Goal: Task Accomplishment & Management: Use online tool/utility

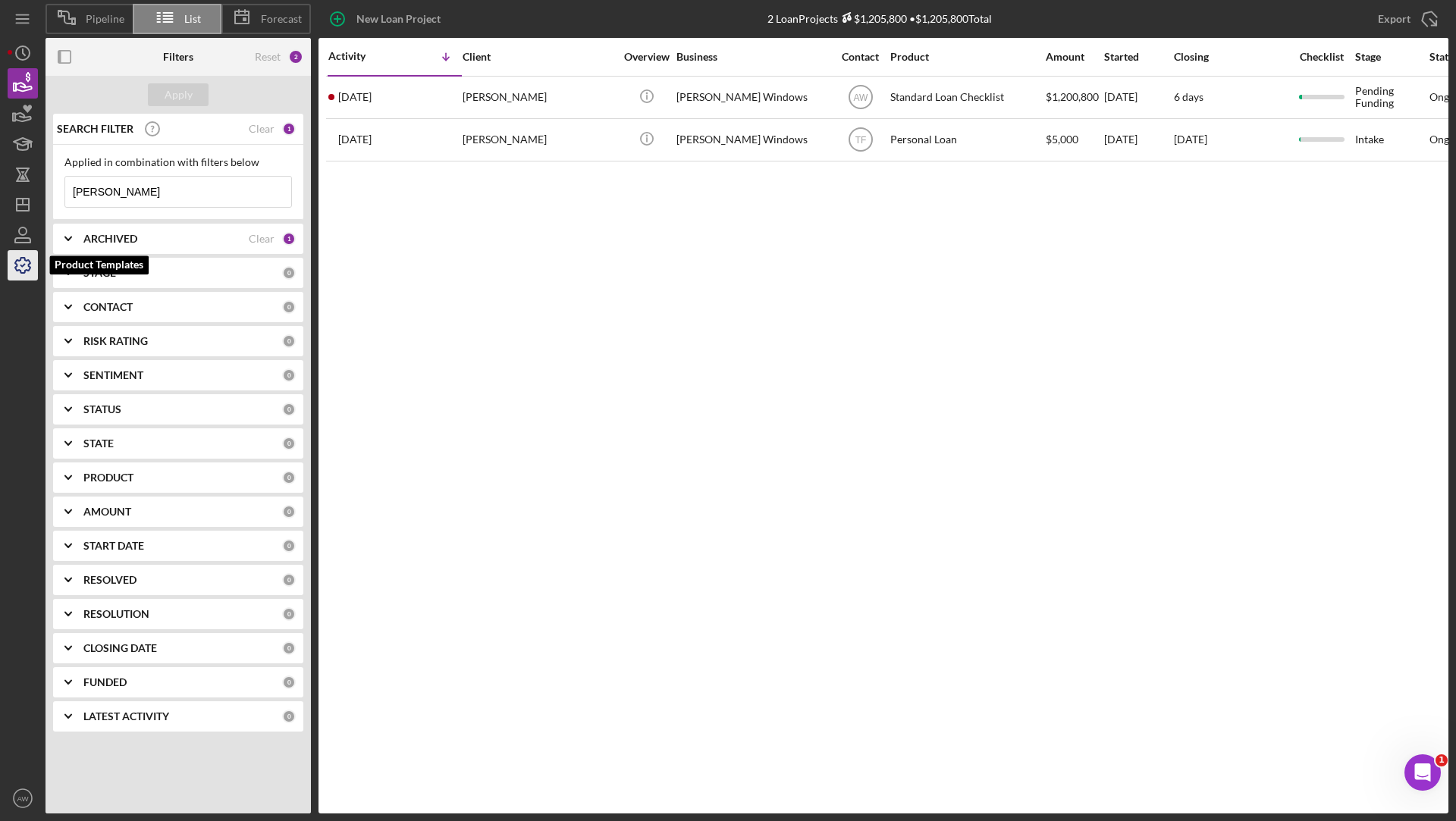
click at [23, 258] on icon "button" at bounding box center [23, 265] width 15 height 15
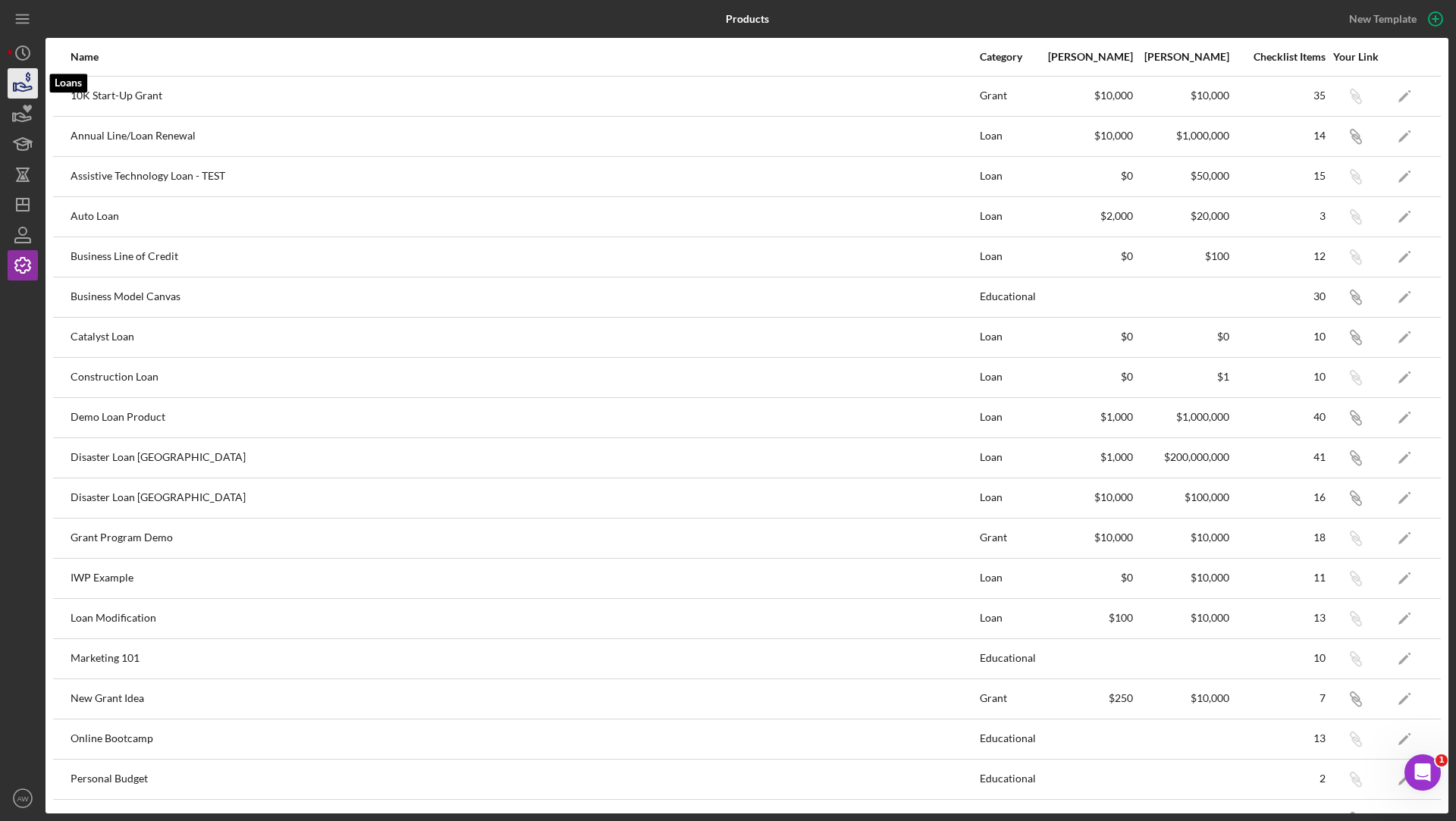
click at [20, 88] on icon "button" at bounding box center [23, 84] width 38 height 38
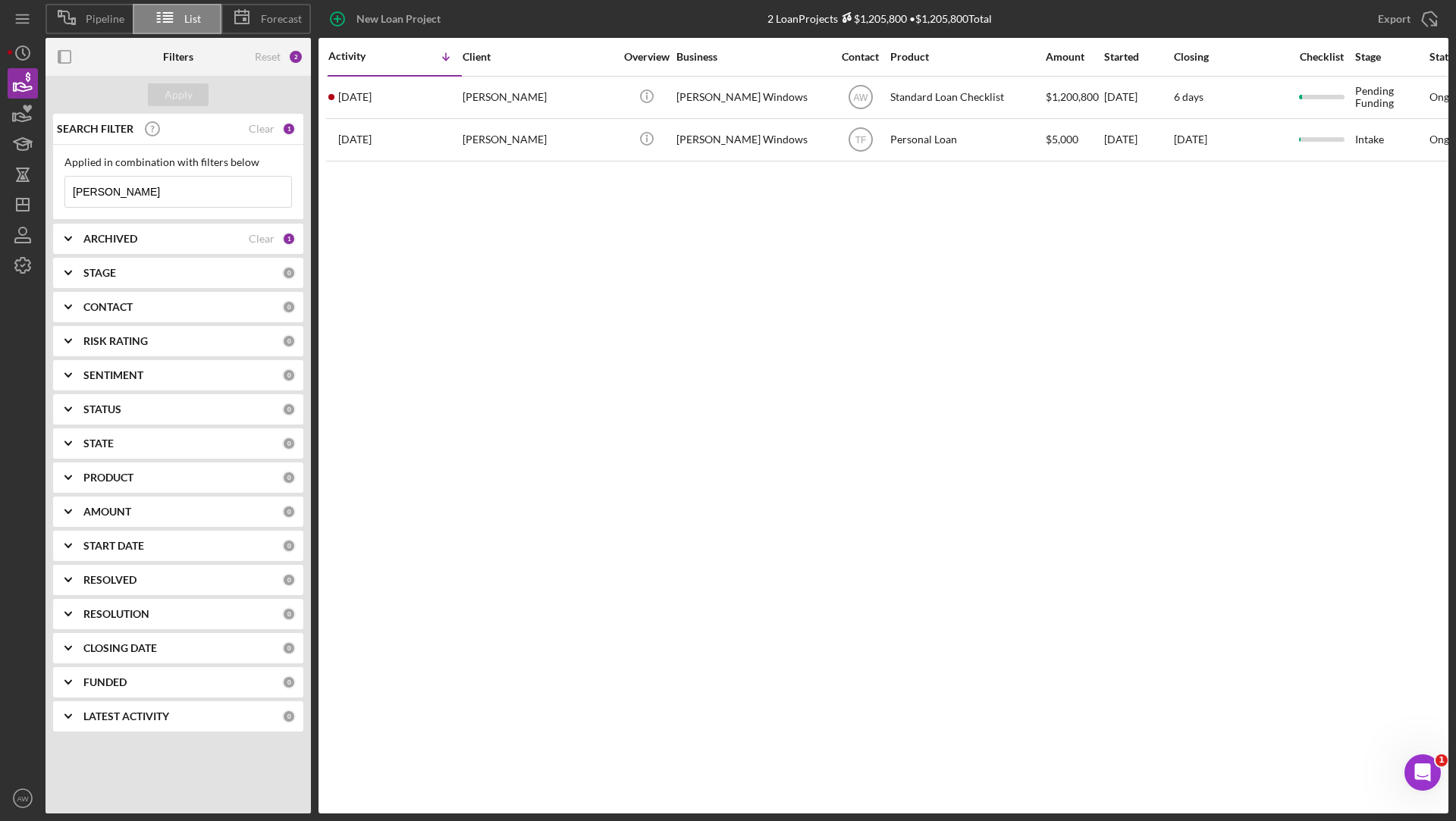
click at [141, 198] on input "[PERSON_NAME]" at bounding box center [178, 192] width 226 height 30
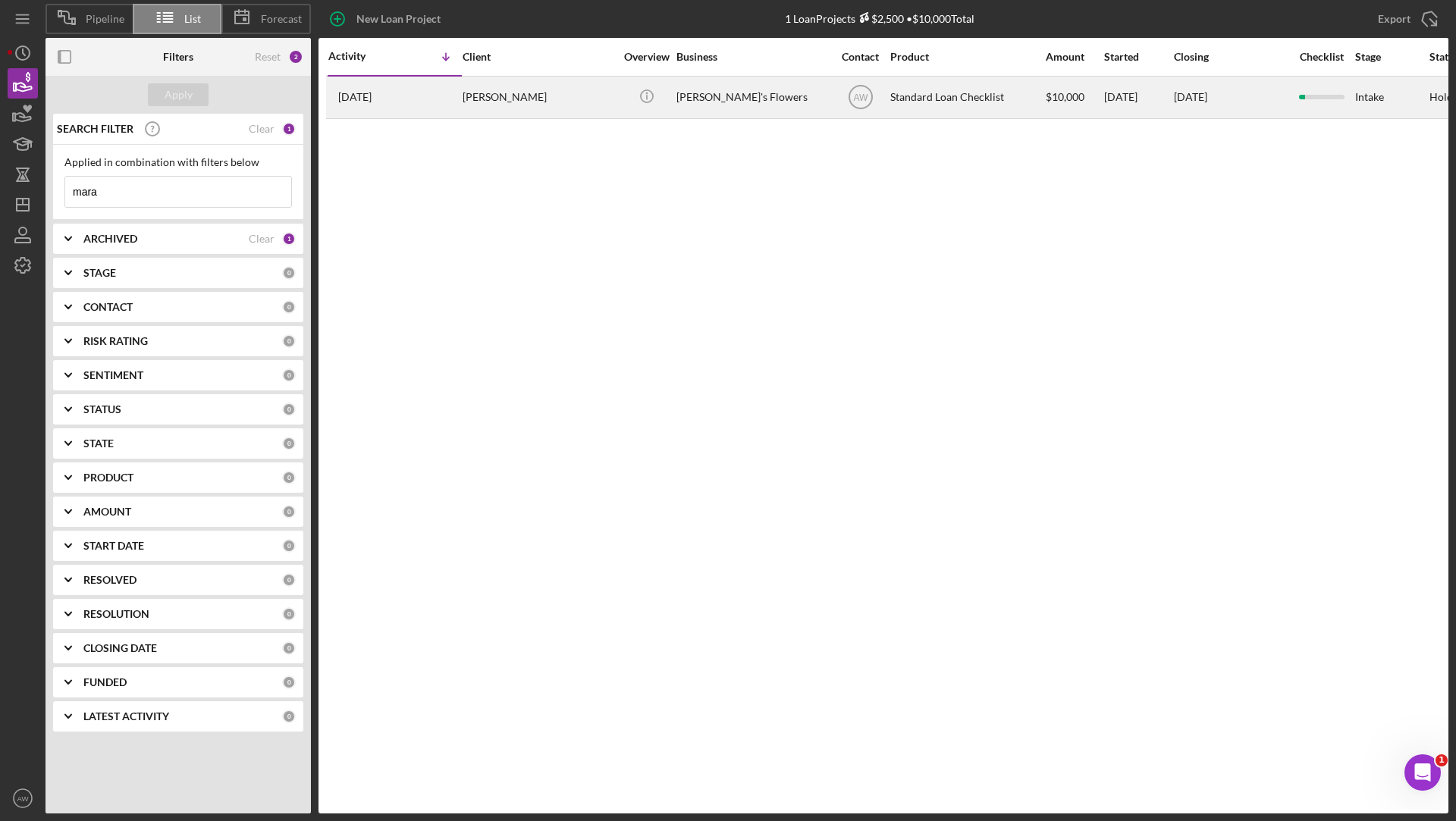
type input "mara"
click at [483, 93] on div "[PERSON_NAME]" at bounding box center [538, 97] width 151 height 40
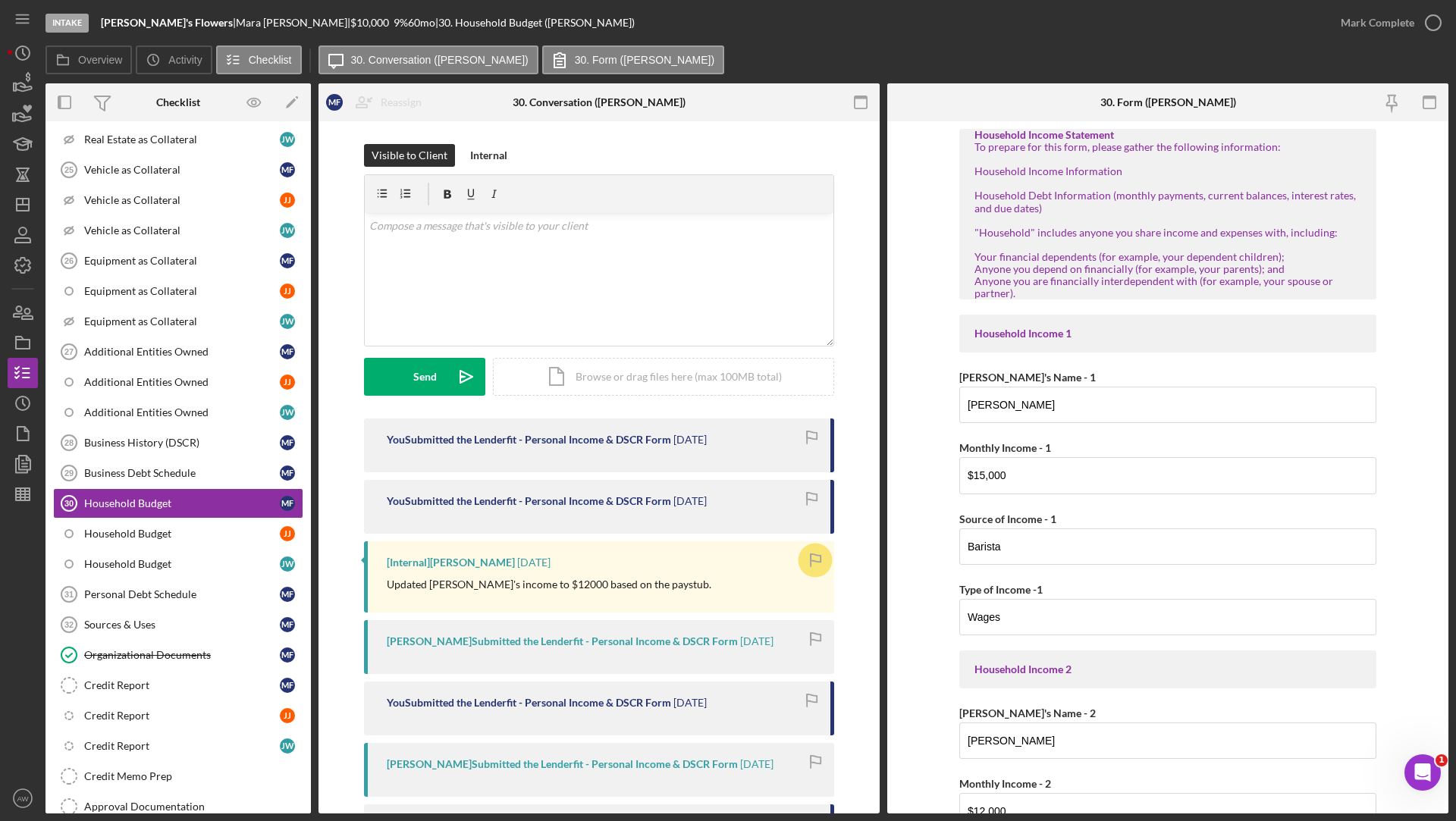
scroll to position [225, 0]
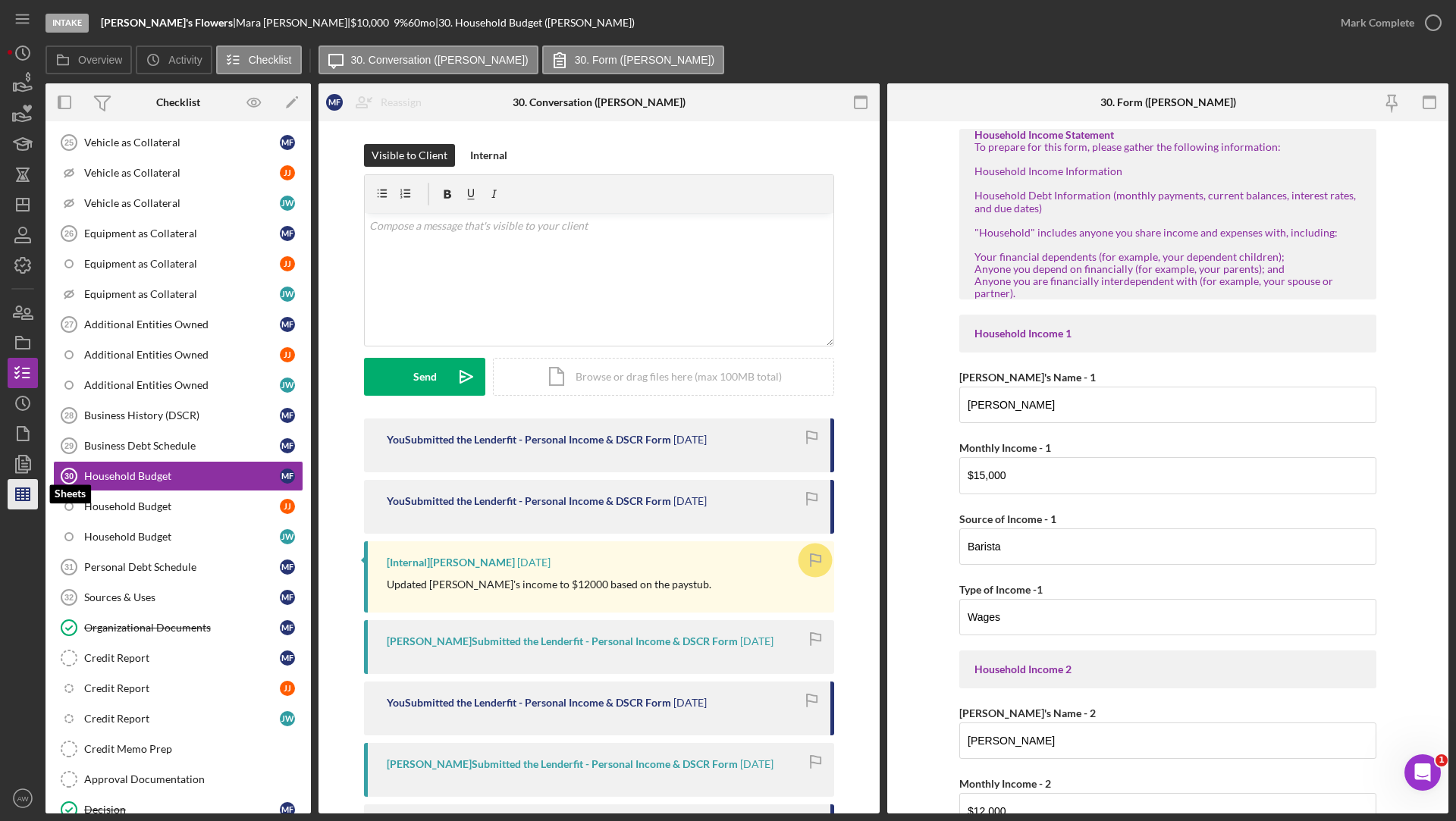
click at [23, 494] on line "button" at bounding box center [23, 494] width 13 height 0
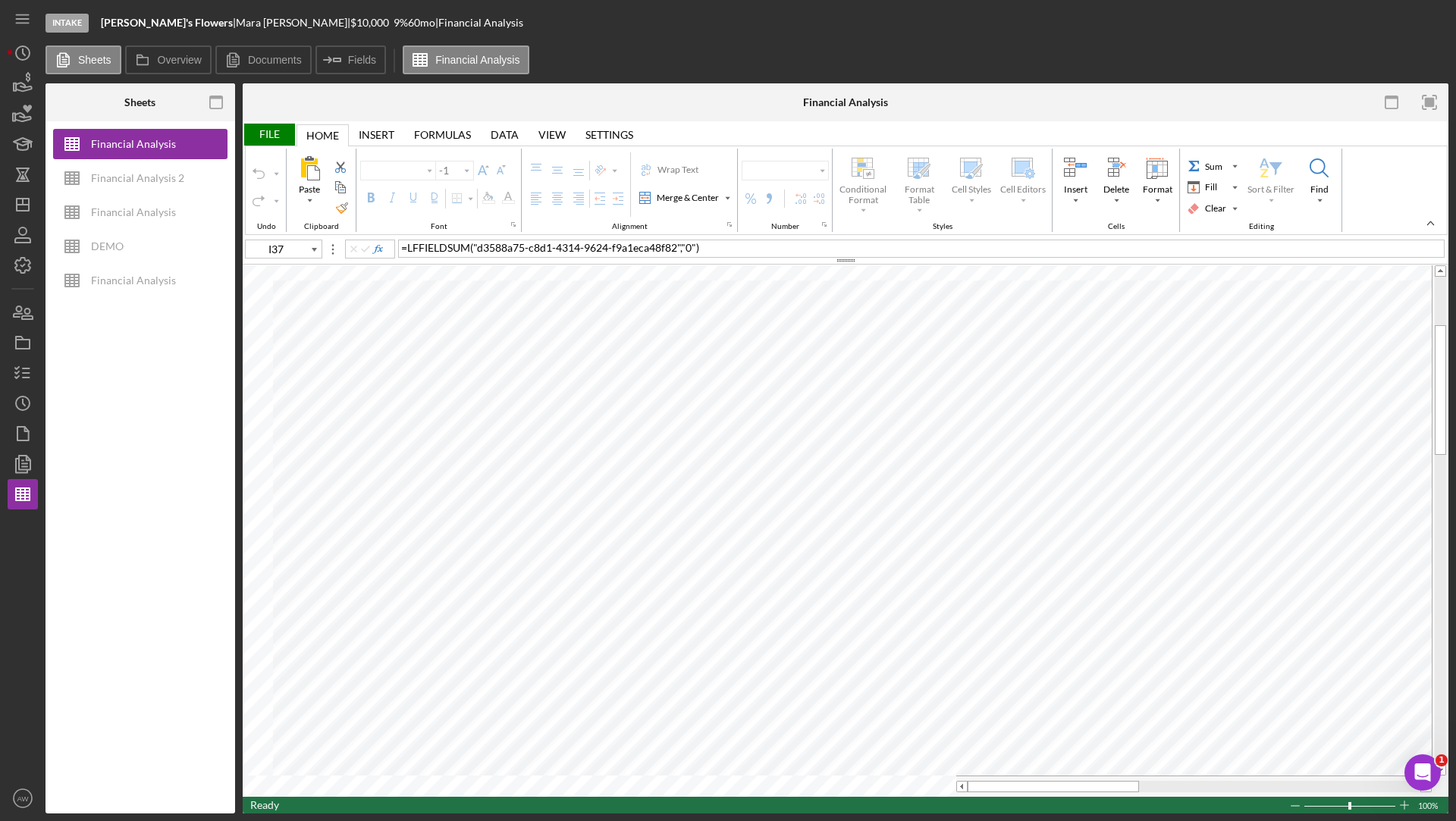
type input "Calibri"
type input "11"
click at [210, 98] on rect "button" at bounding box center [216, 97] width 12 height 3
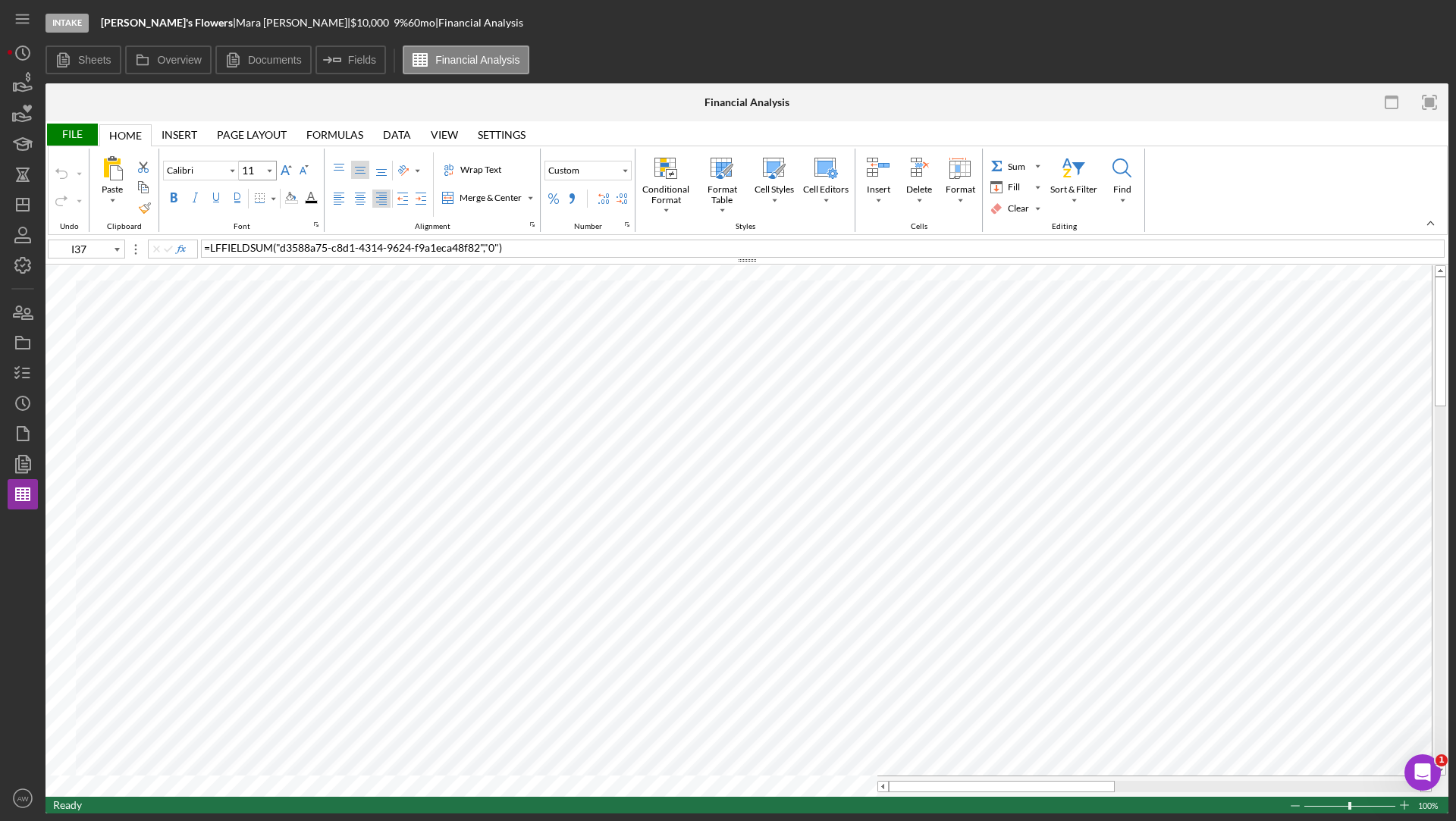
type input "L9"
type input "10"
type input "D12"
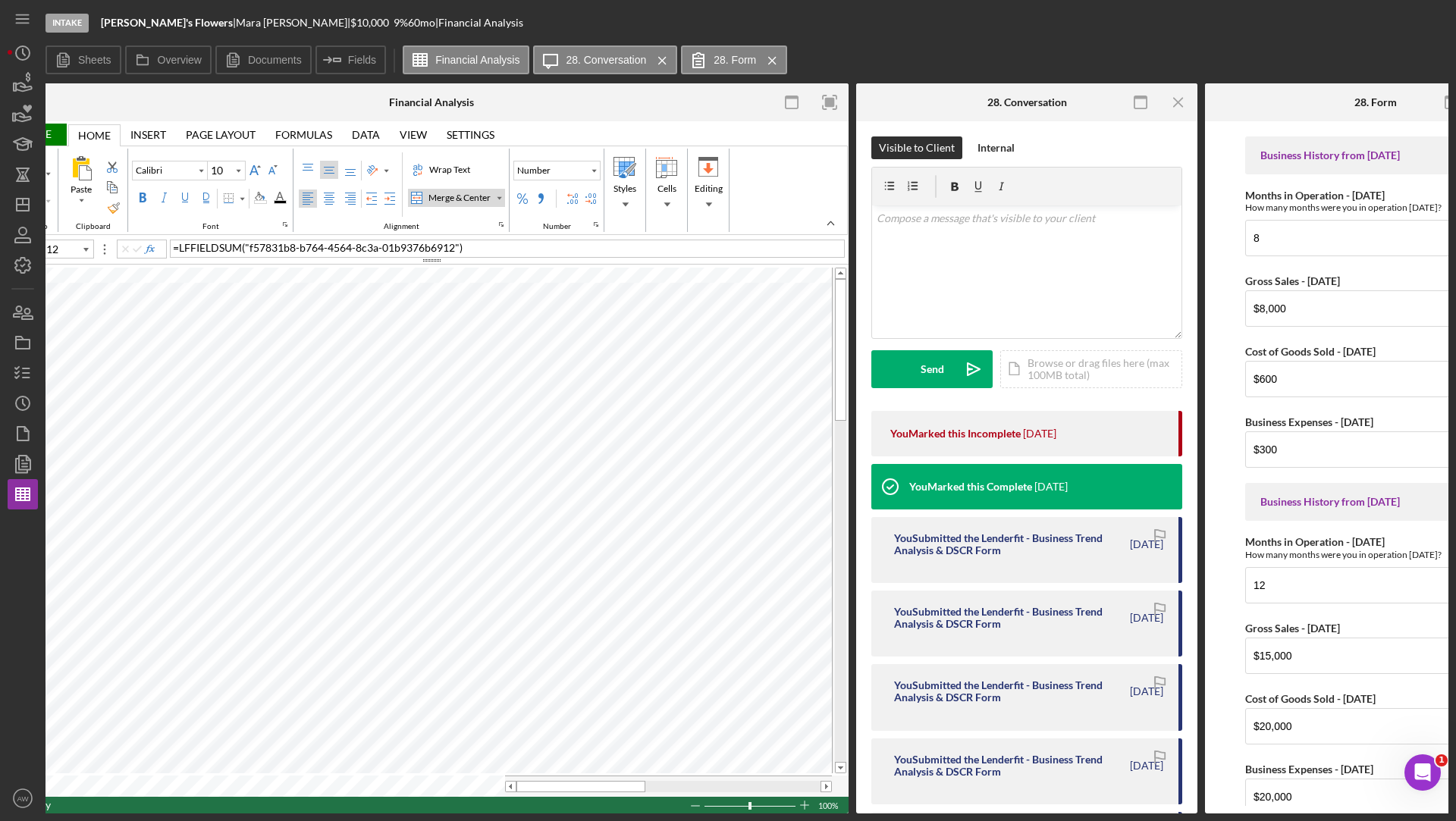
scroll to position [0, 128]
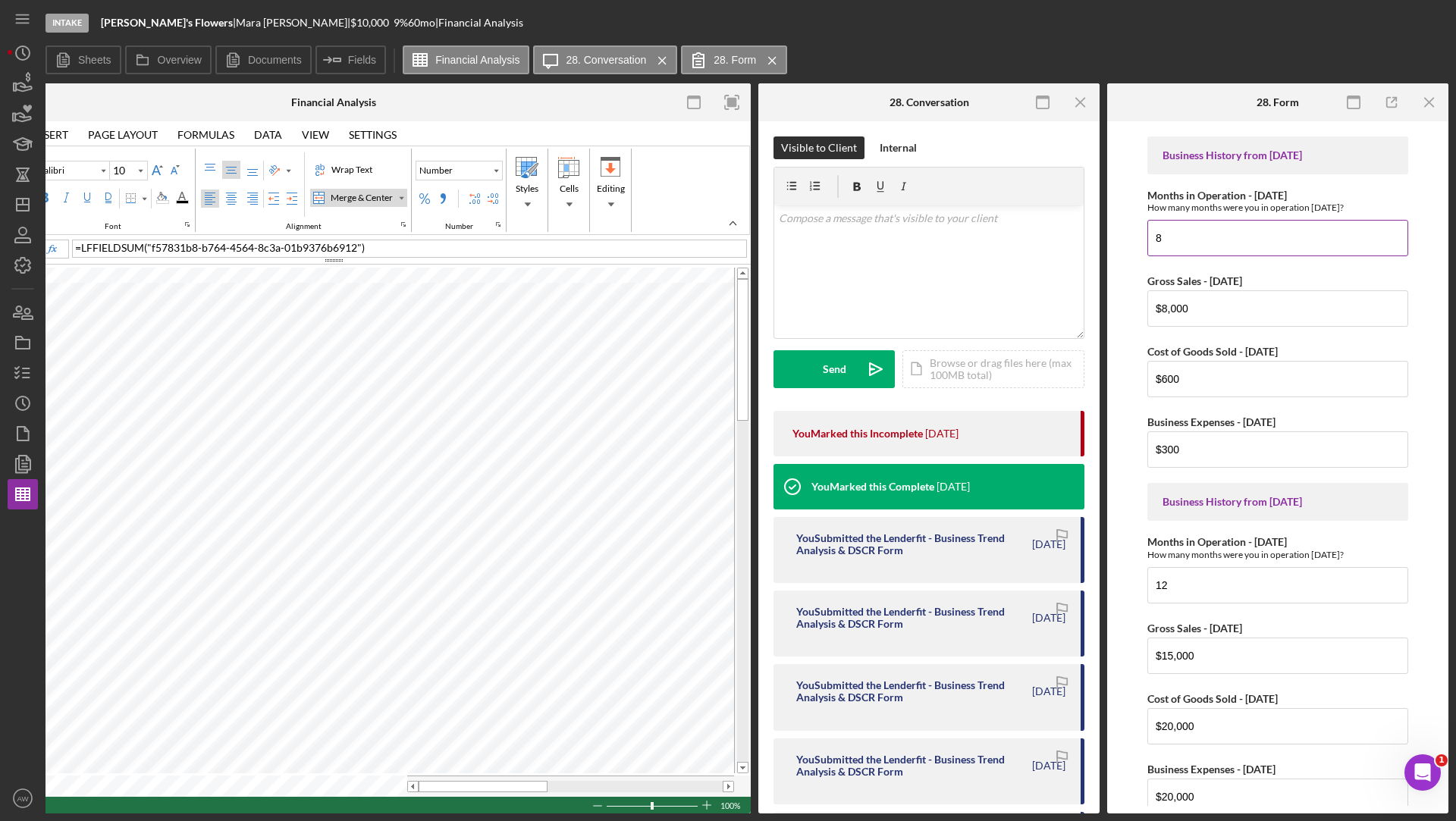
click at [1173, 233] on input "8" at bounding box center [1277, 238] width 261 height 36
click at [1200, 303] on input "$8,000" at bounding box center [1277, 308] width 261 height 36
click at [1180, 237] on input "8" at bounding box center [1277, 238] width 261 height 36
type input "12"
click at [1315, 273] on div "Gross Sales - [DATE]" at bounding box center [1277, 281] width 261 height 19
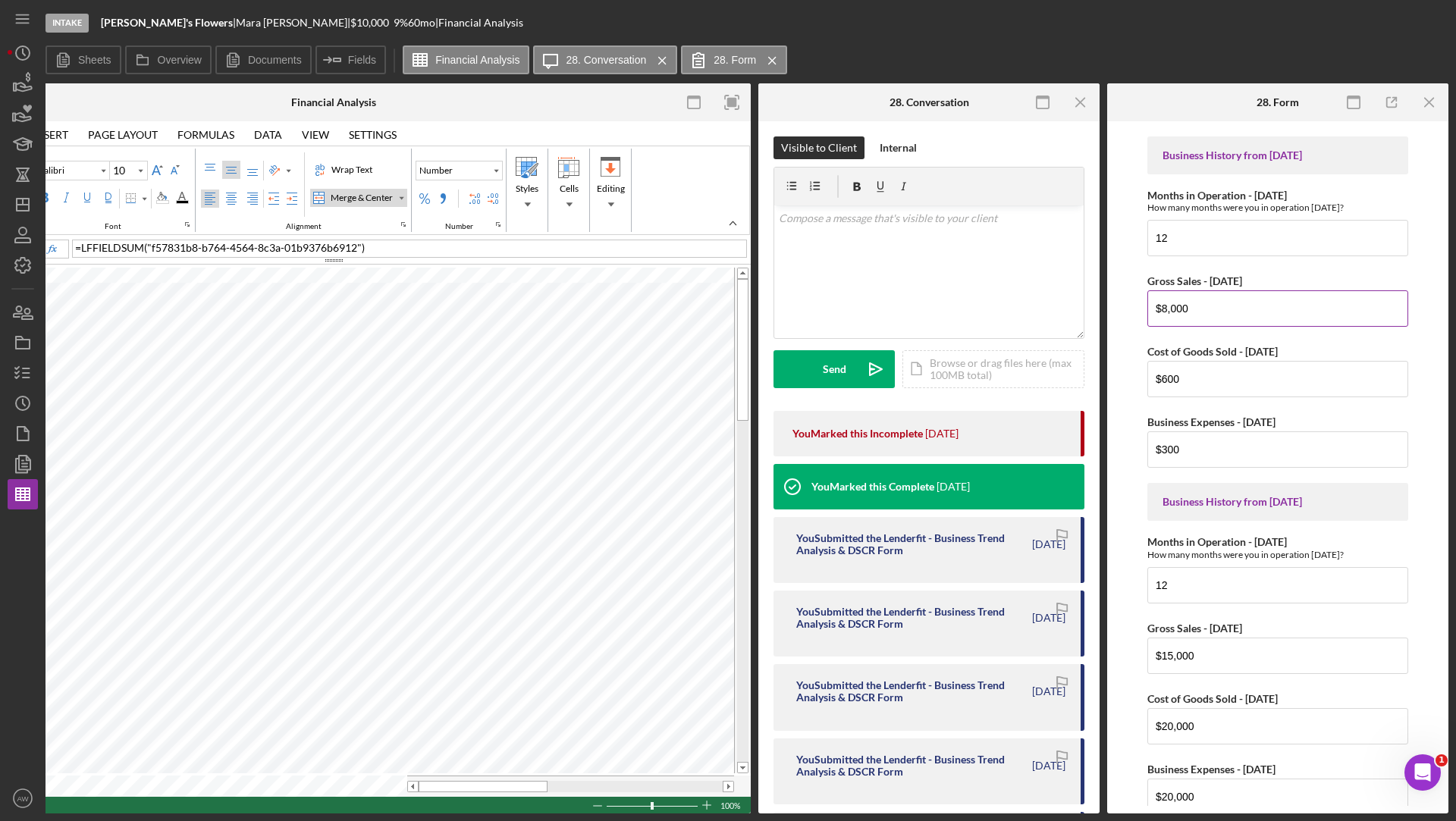
drag, startPoint x: 1209, startPoint y: 307, endPoint x: 1148, endPoint y: 303, distance: 61.1
click at [1148, 303] on input "$8,000" at bounding box center [1277, 308] width 261 height 36
click at [1225, 303] on input "$8,000" at bounding box center [1277, 308] width 261 height 36
click at [744, 229] on div "Undo Paste Clipboard Calibri 10 Font Wrap Text Merge & Center Alignment Number …" at bounding box center [335, 190] width 830 height 84
click at [1217, 224] on input "12" at bounding box center [1277, 238] width 261 height 36
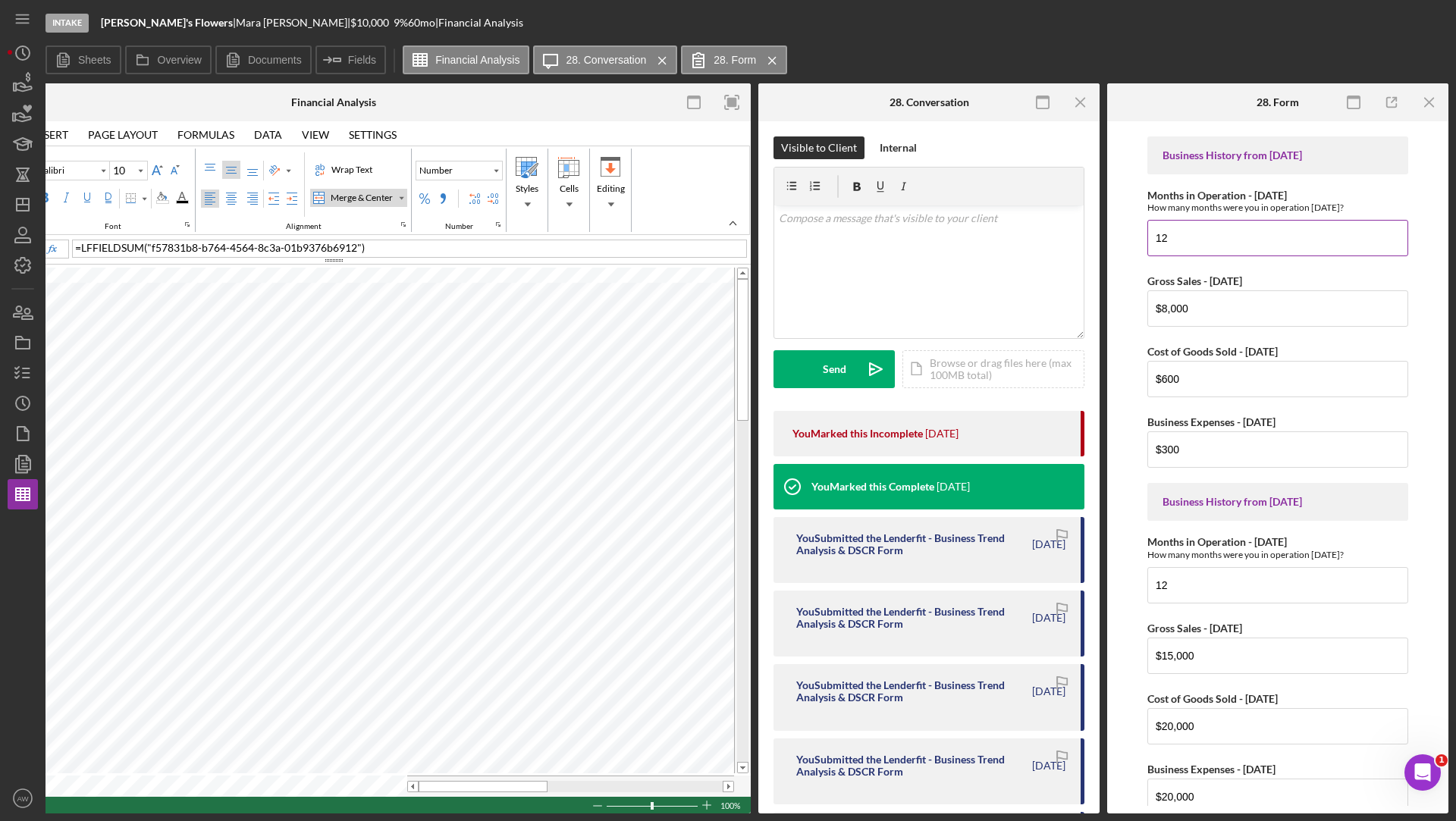
drag, startPoint x: 1147, startPoint y: 194, endPoint x: 1323, endPoint y: 195, distance: 176.0
click at [1323, 195] on div "Months in Operation - [DATE] How many months were you in operation [DATE]?" at bounding box center [1277, 201] width 261 height 24
click at [1216, 236] on input "12" at bounding box center [1277, 238] width 261 height 36
drag, startPoint x: 1189, startPoint y: 303, endPoint x: 1161, endPoint y: 302, distance: 28.0
click at [1161, 302] on input "$8,000" at bounding box center [1277, 308] width 261 height 36
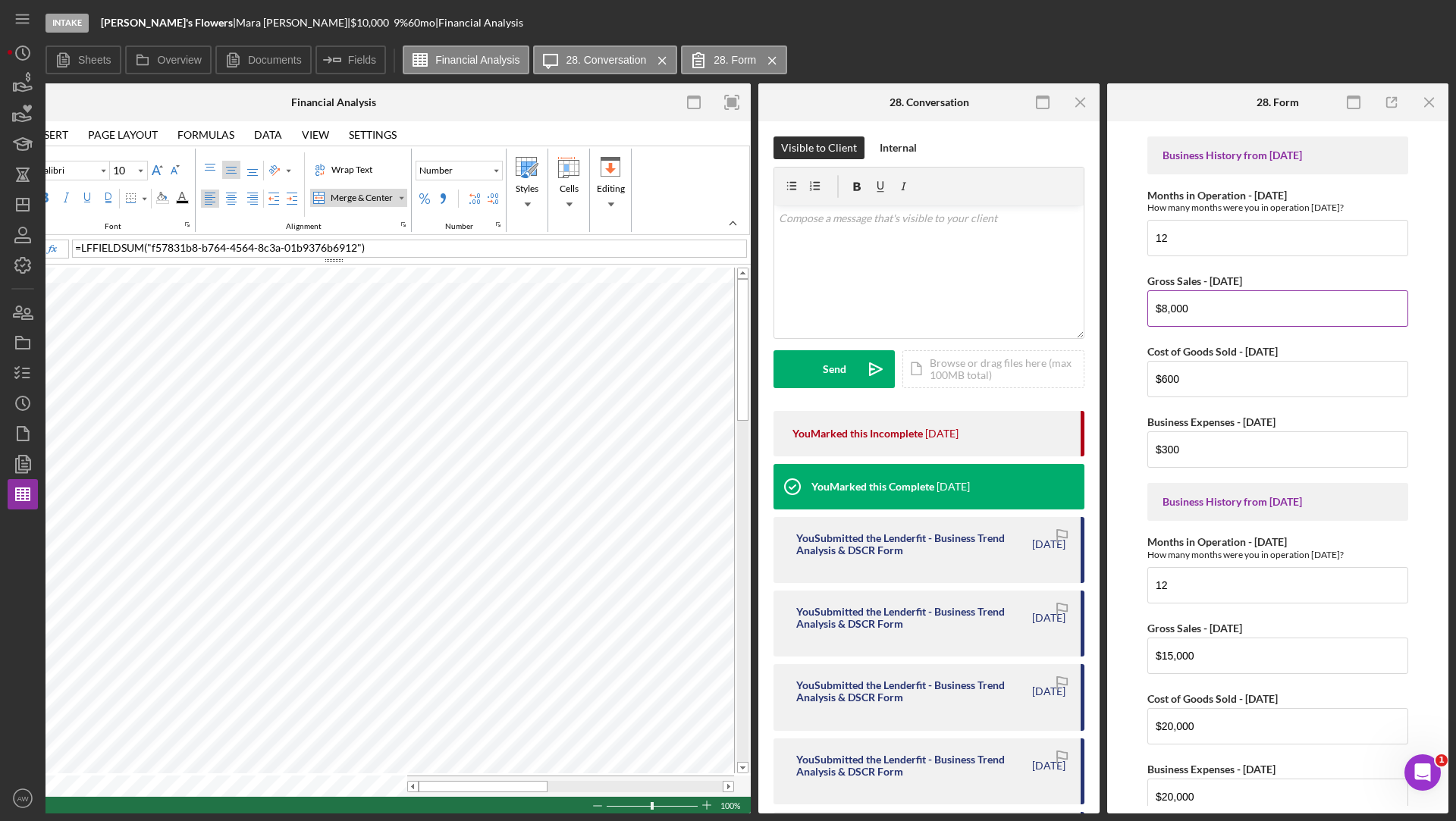
click at [1229, 307] on input "$8,000" at bounding box center [1277, 308] width 261 height 36
drag, startPoint x: 1199, startPoint y: 371, endPoint x: 1154, endPoint y: 371, distance: 45.0
click at [1154, 371] on input "$600" at bounding box center [1277, 379] width 261 height 36
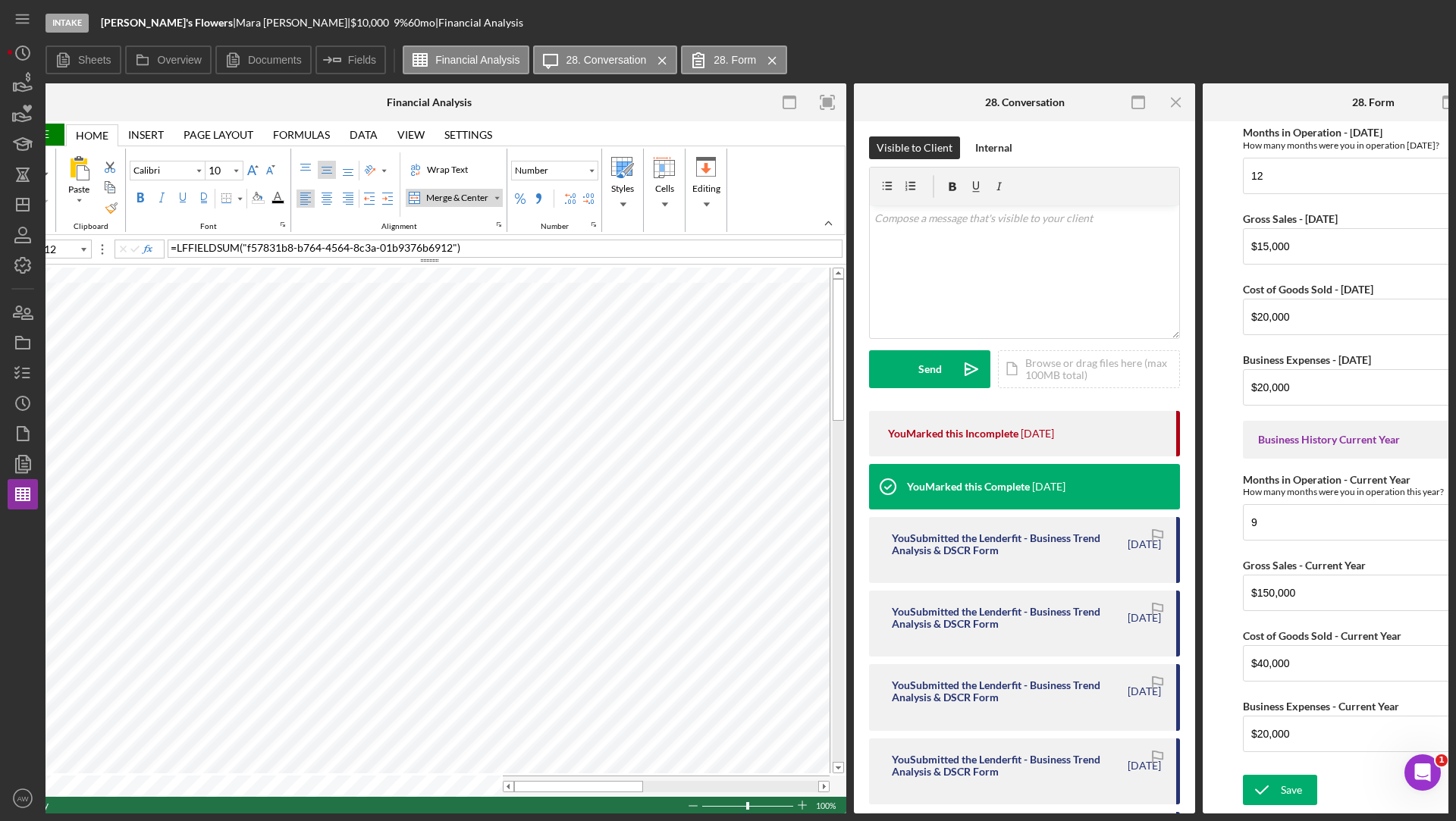
scroll to position [0, 0]
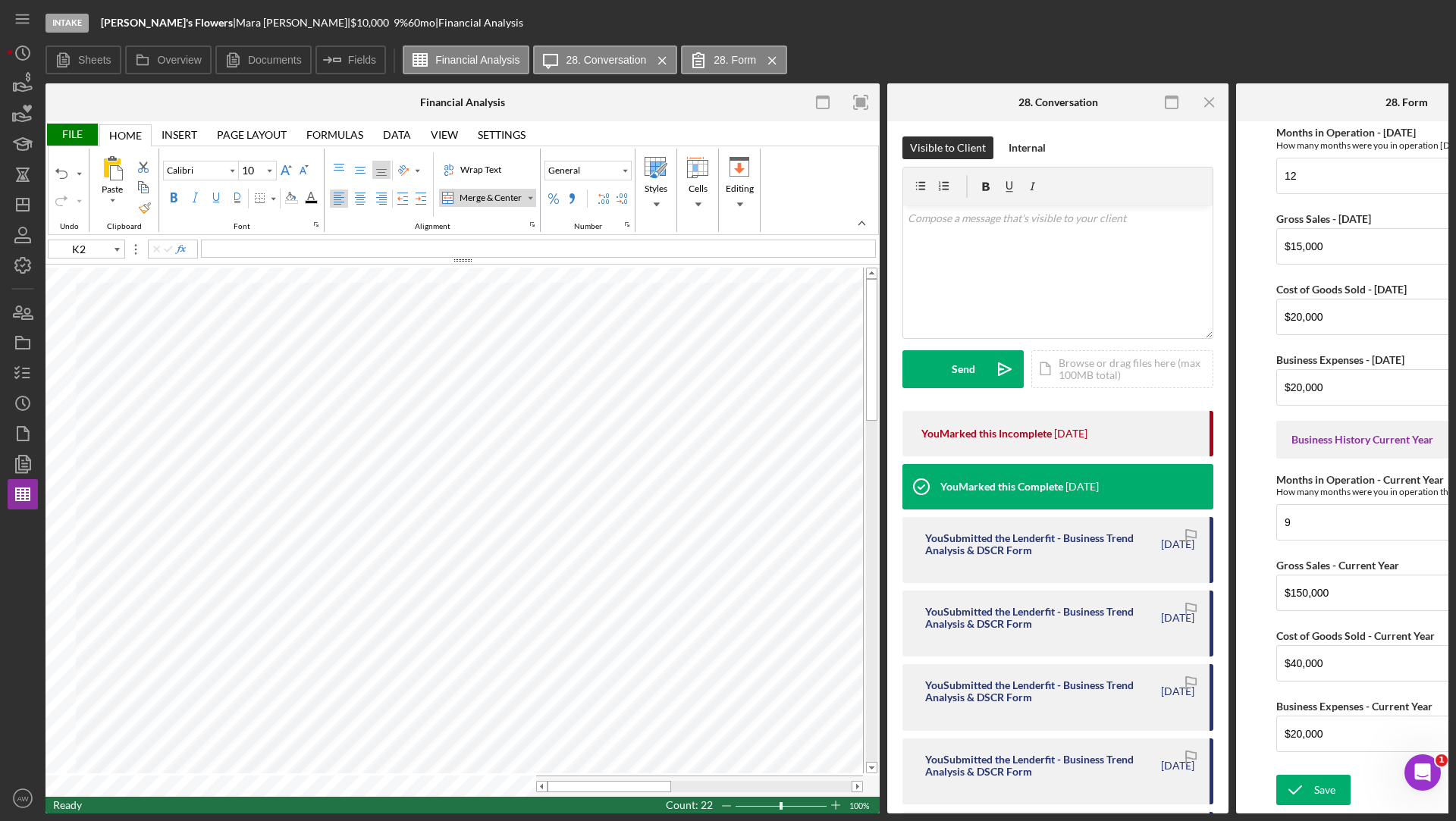
type input "E21"
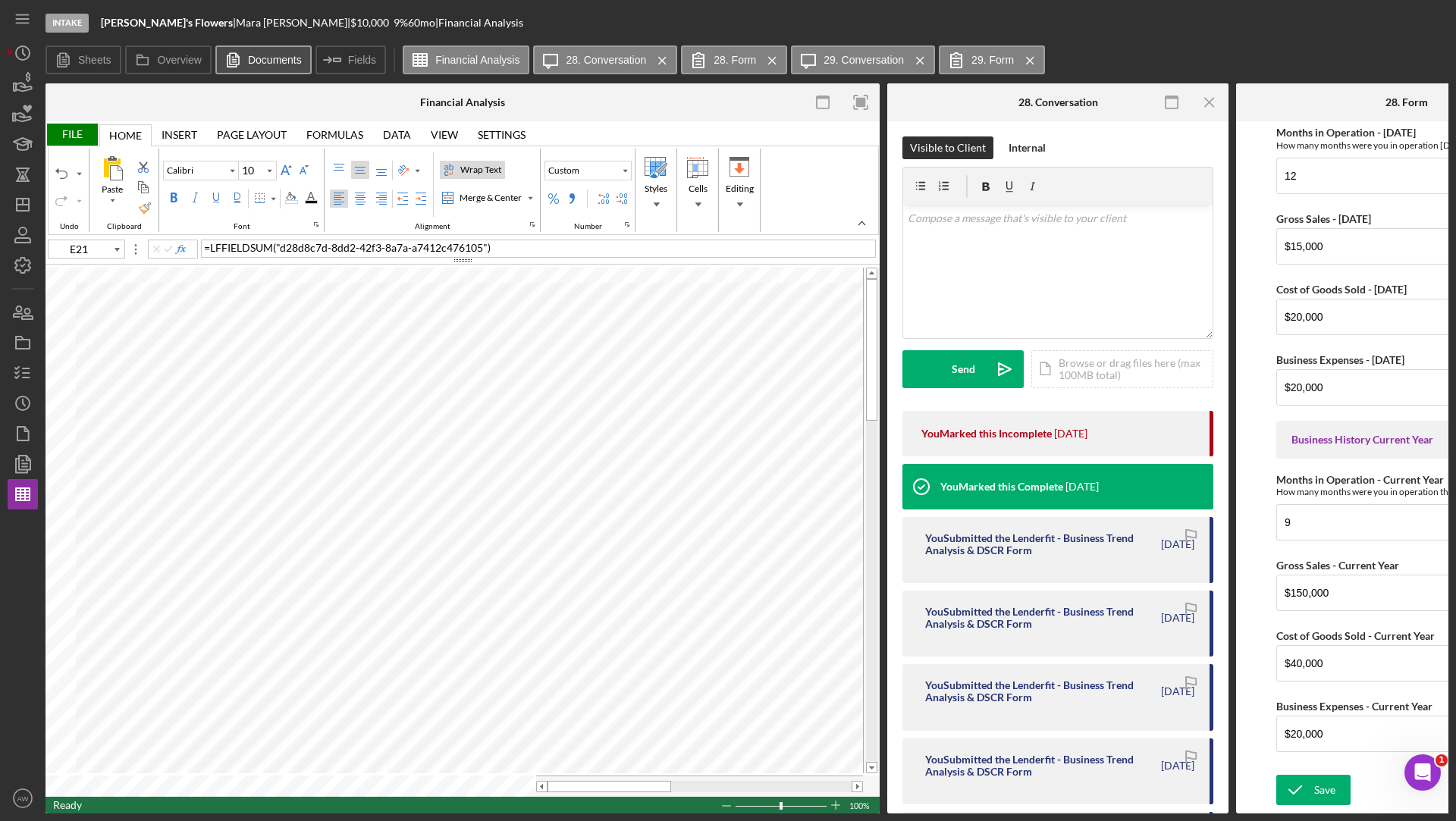
click at [236, 66] on icon at bounding box center [233, 60] width 30 height 30
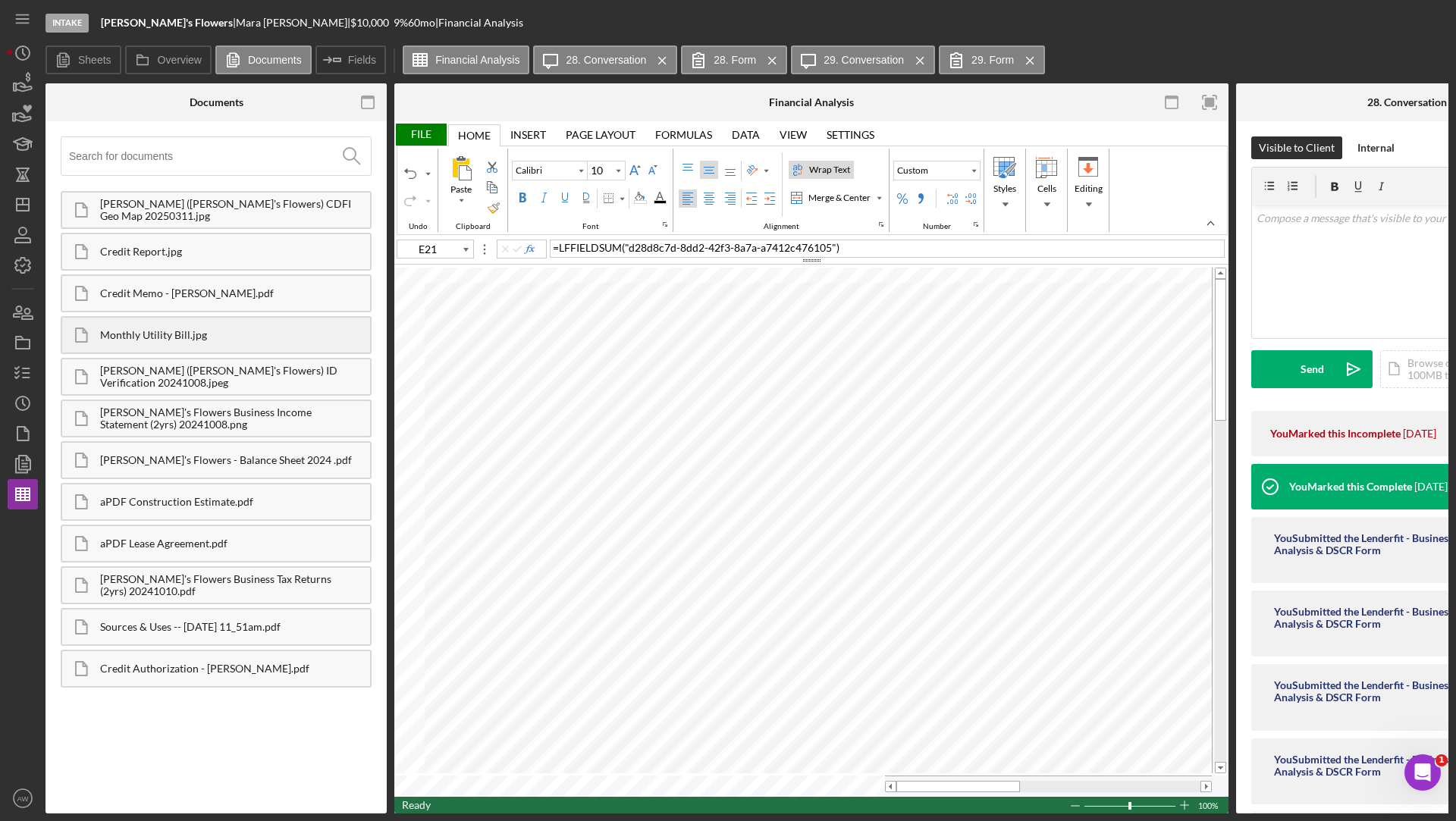
click at [132, 334] on div "Monthly Utility Bill.jpg" at bounding box center [235, 335] width 270 height 12
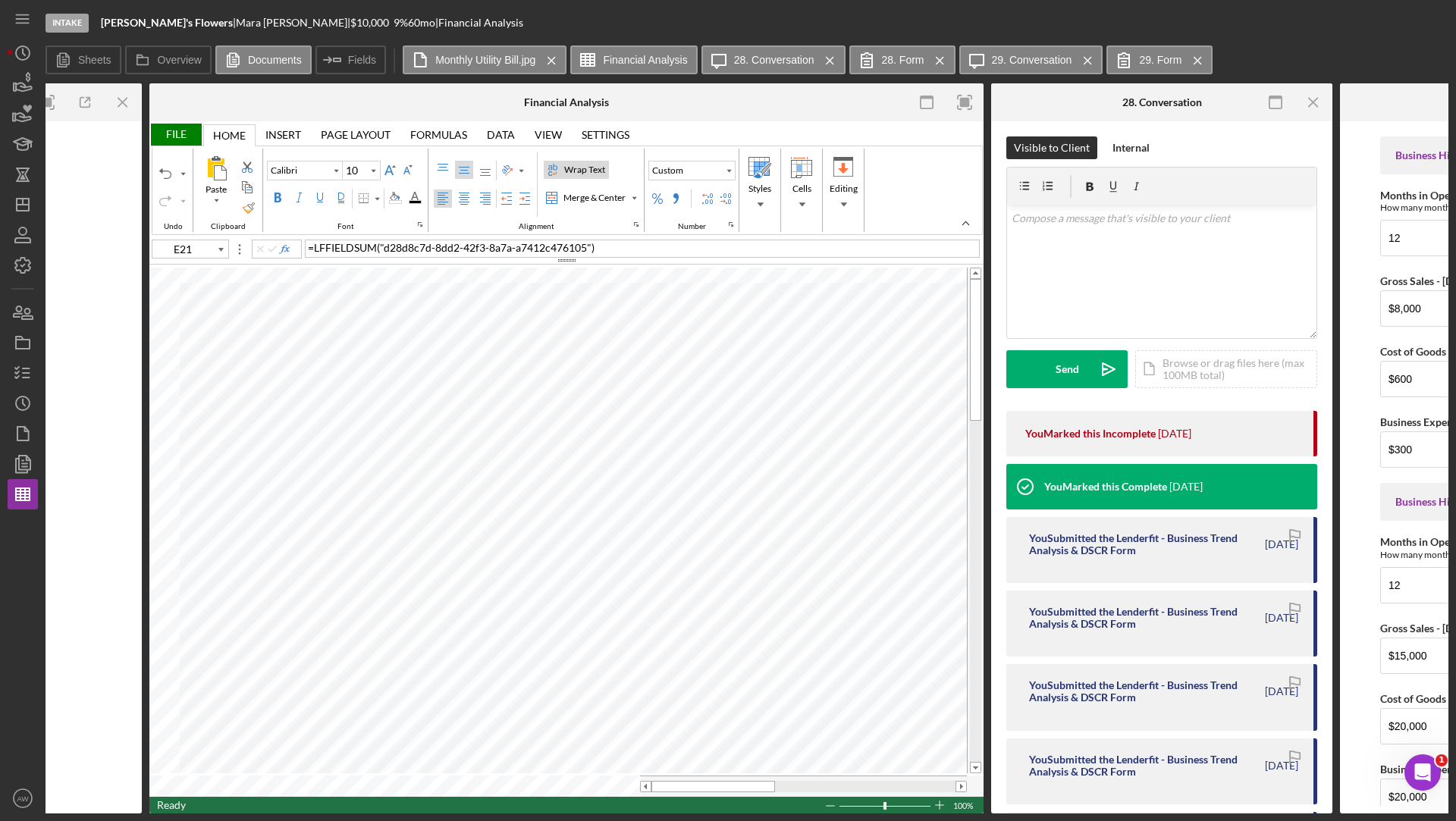
scroll to position [0, 389]
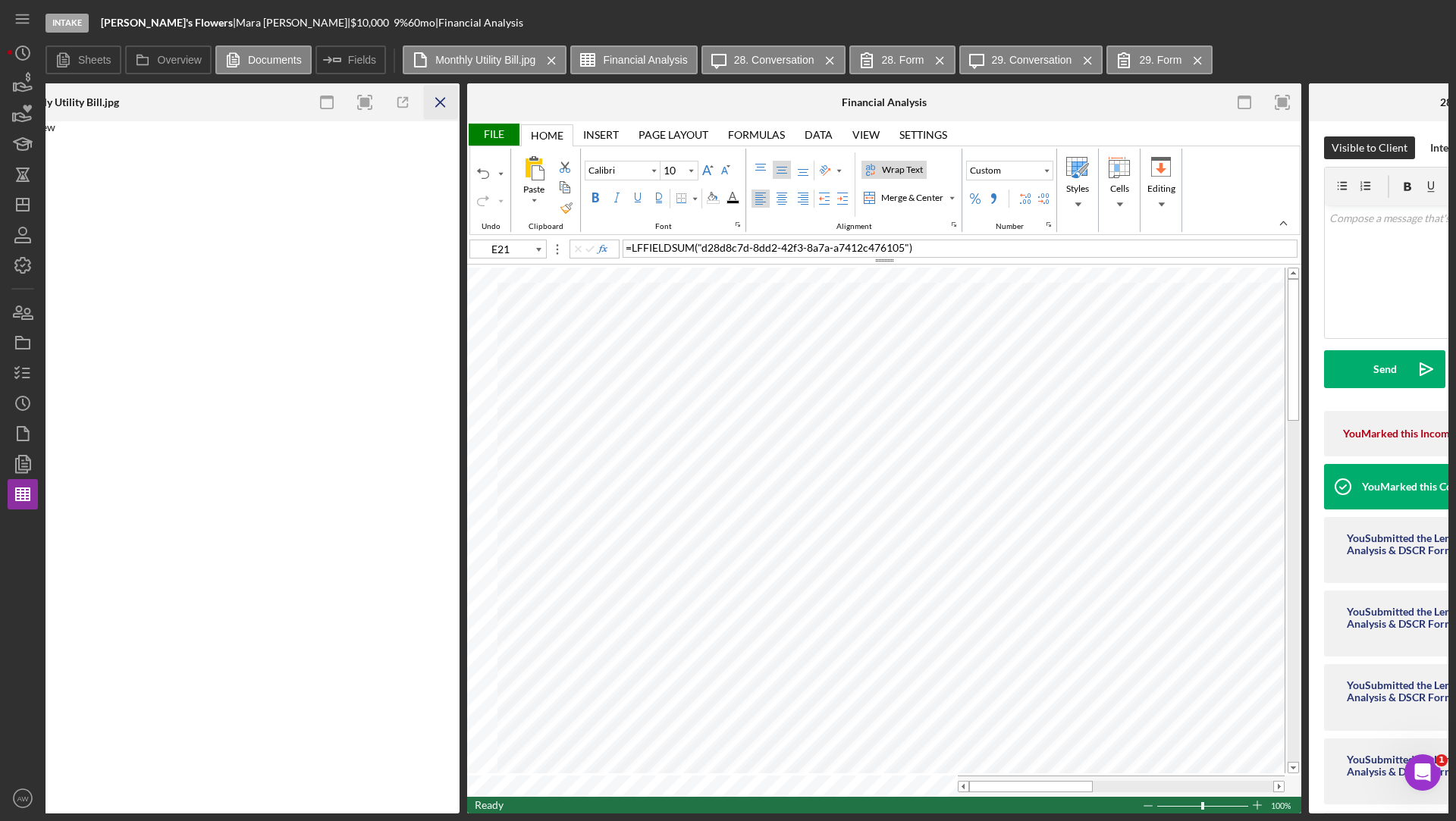
click at [442, 105] on line "button" at bounding box center [440, 102] width 9 height 9
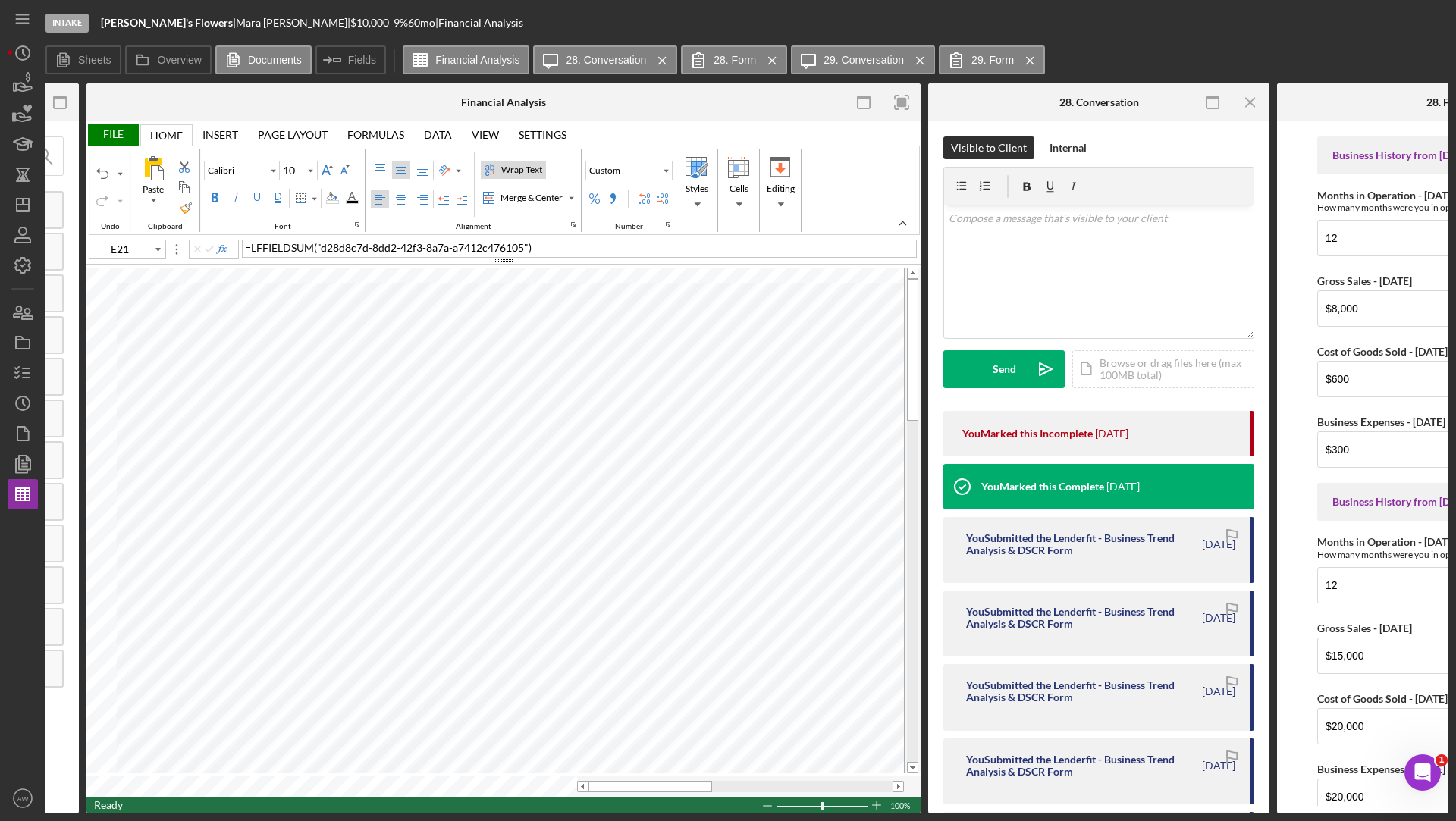
scroll to position [0, 281]
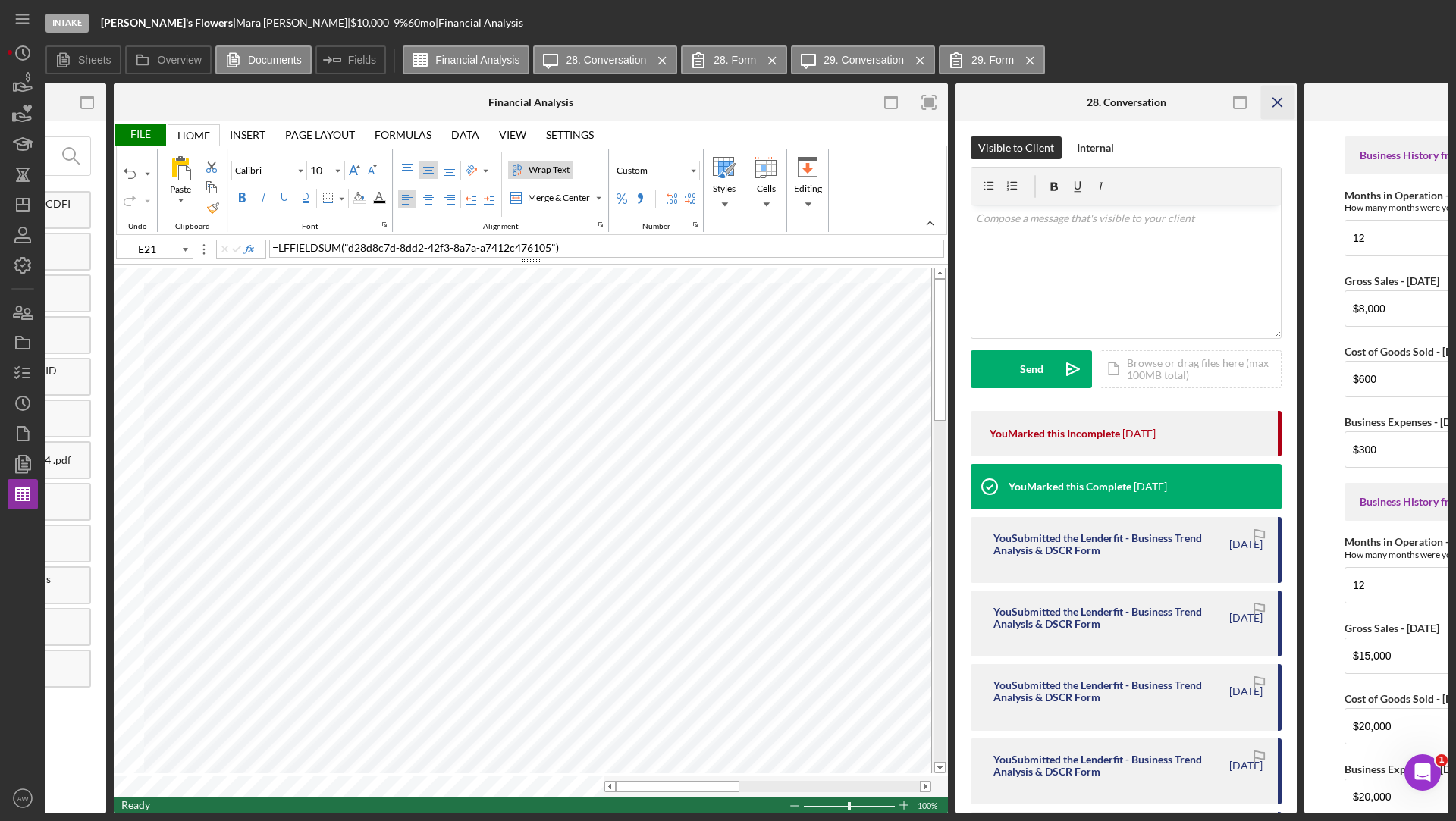
click at [1273, 98] on icon "Icon/Menu Close" at bounding box center [1278, 103] width 34 height 34
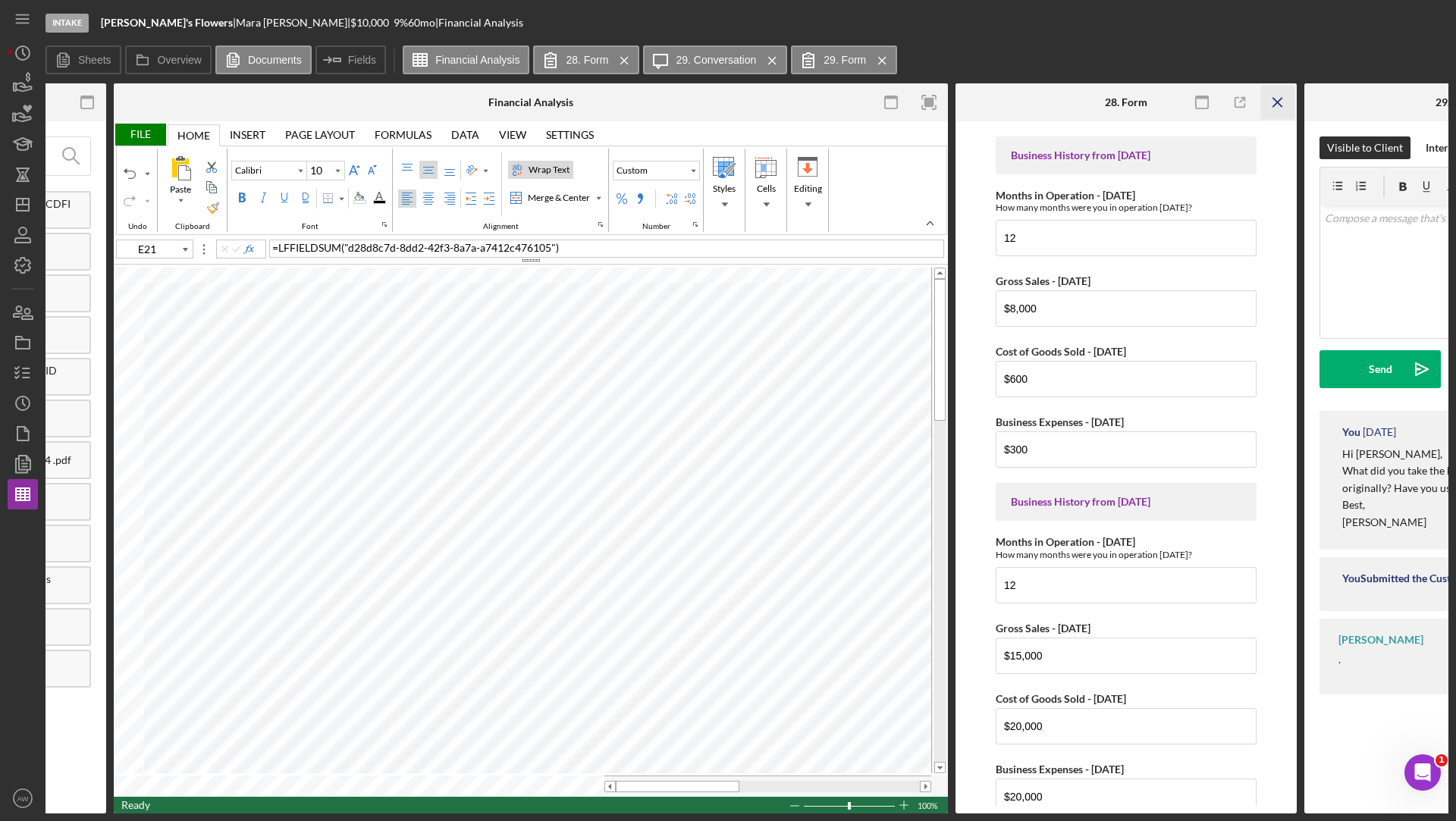
click at [1289, 106] on icon "Icon/Menu Close" at bounding box center [1278, 103] width 34 height 34
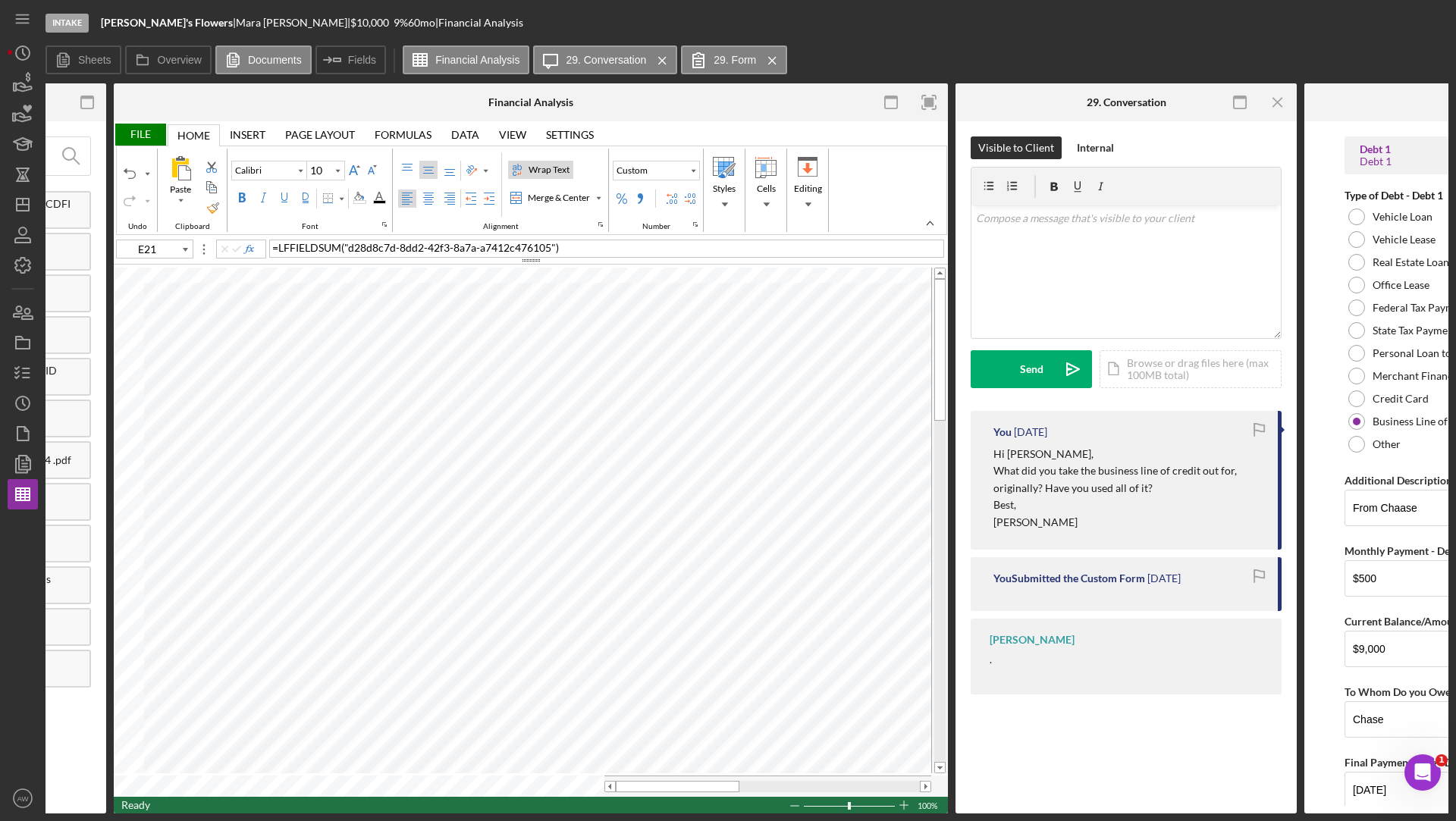
click at [1289, 106] on icon "Icon/Menu Close" at bounding box center [1278, 103] width 34 height 34
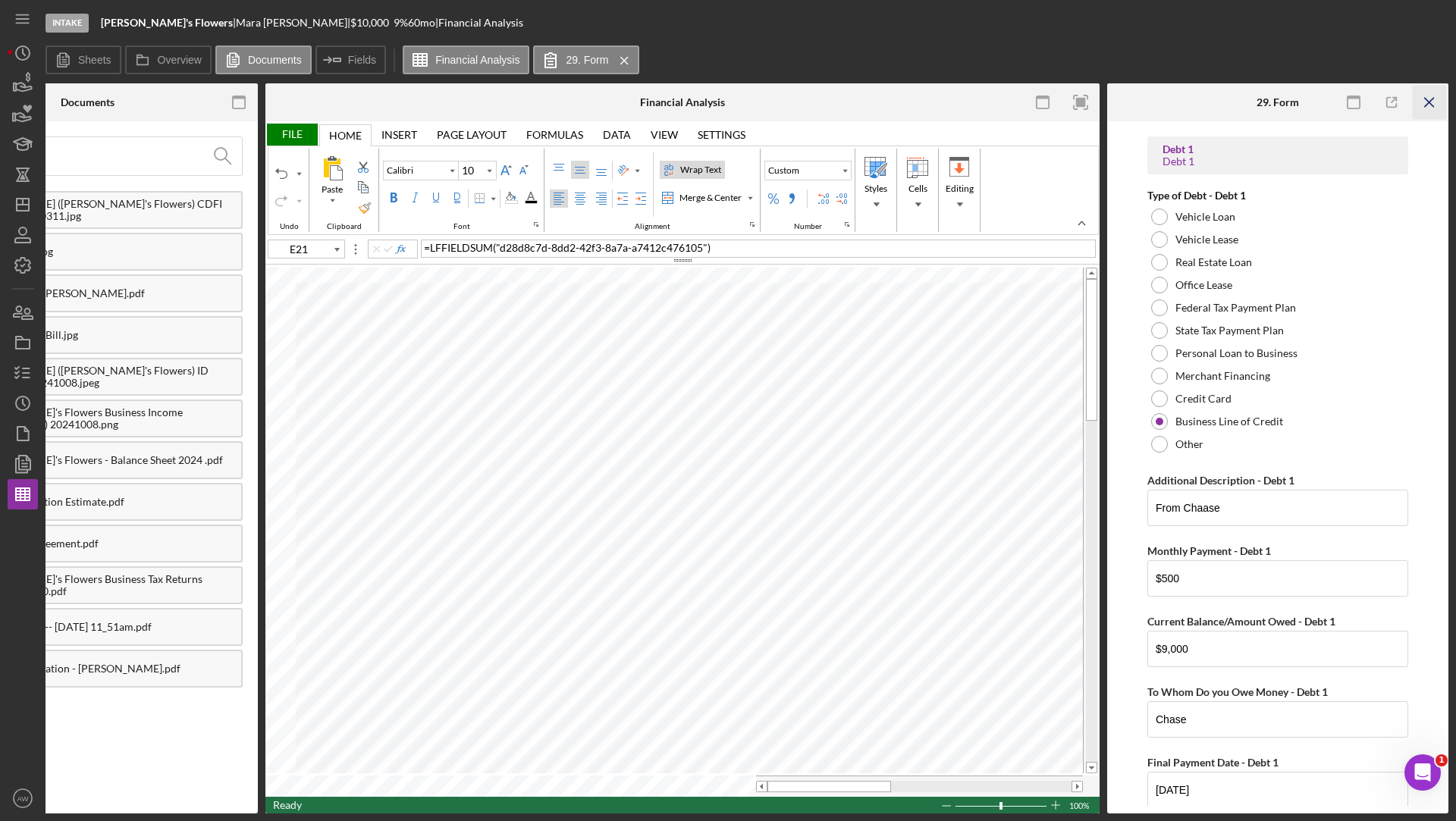
click at [1433, 107] on line "button" at bounding box center [1428, 102] width 9 height 9
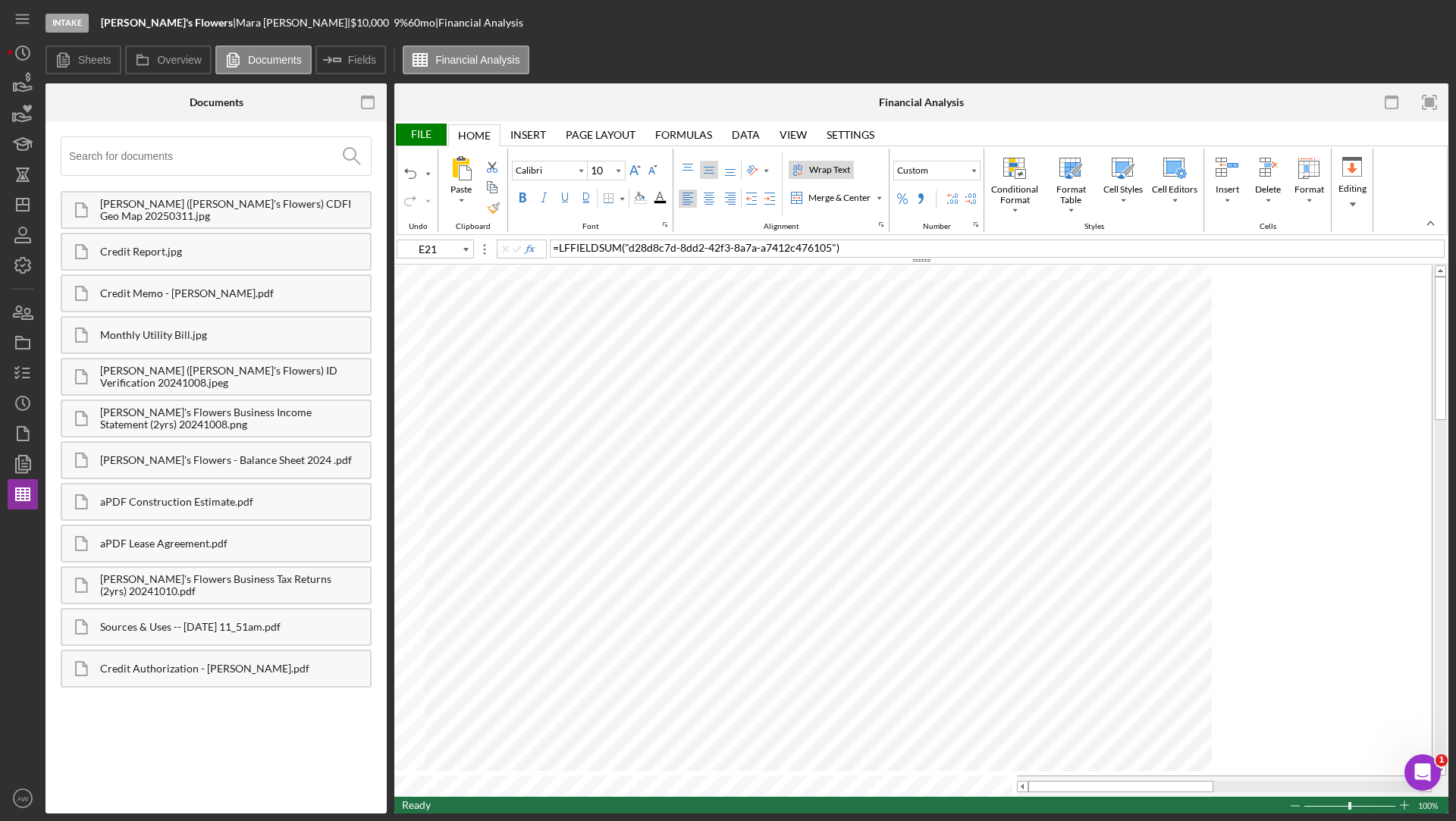
scroll to position [0, 0]
